Goal: Transaction & Acquisition: Purchase product/service

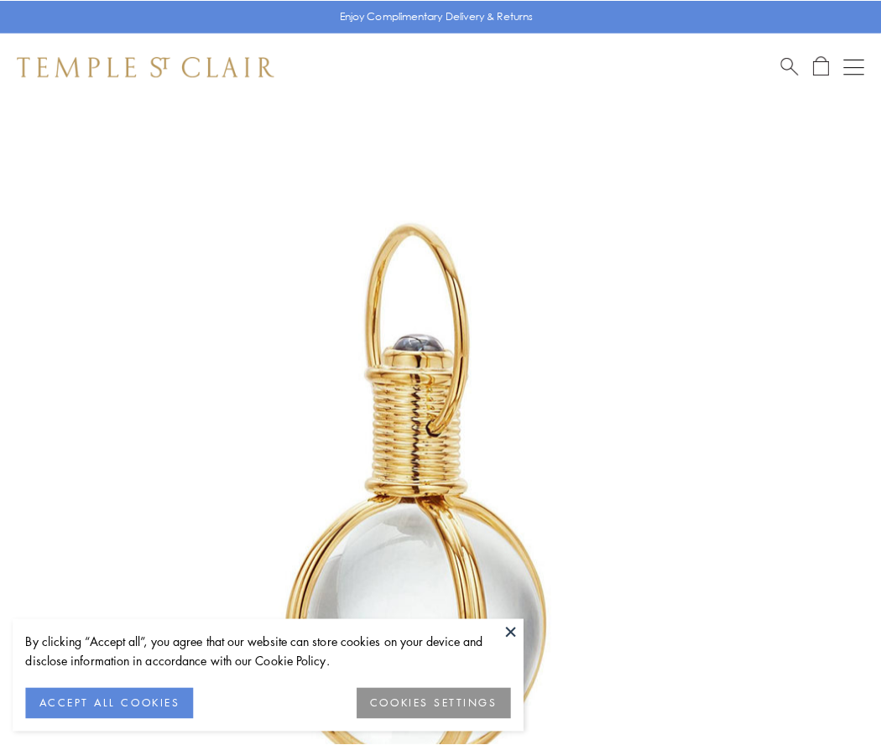
scroll to position [438, 0]
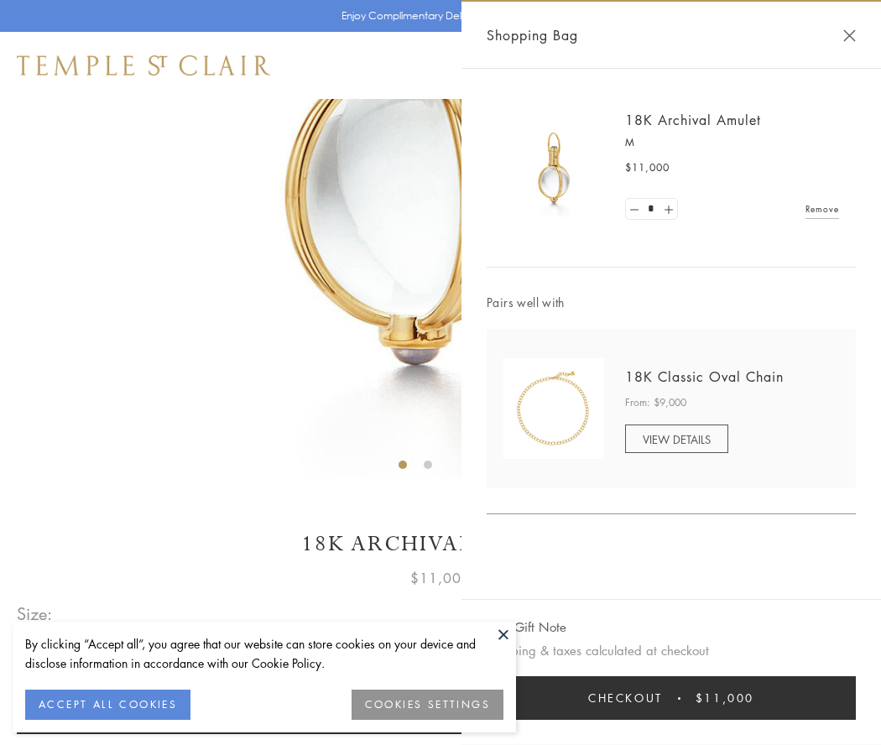
click at [671, 698] on button "Checkout $11,000" at bounding box center [671, 698] width 369 height 44
